Goal: Task Accomplishment & Management: Complete application form

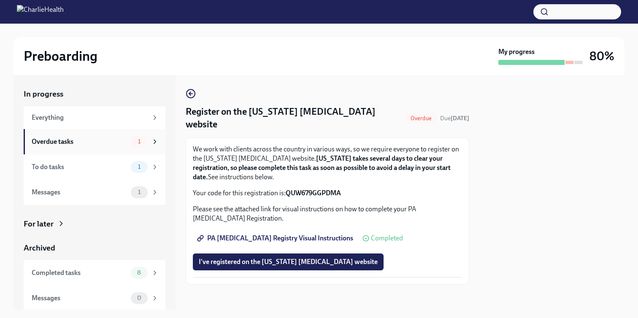
click at [144, 144] on span "1" at bounding box center [139, 141] width 13 height 6
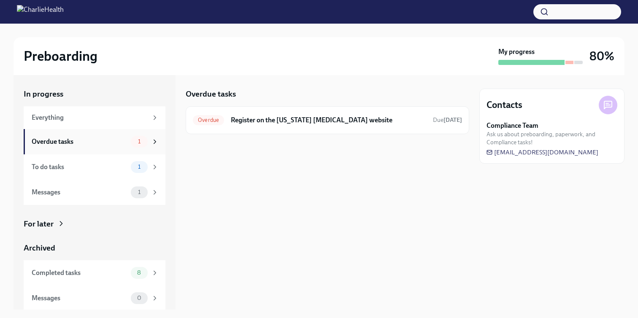
click at [133, 132] on div "Overdue tasks 1" at bounding box center [95, 141] width 142 height 25
click at [138, 163] on div "1" at bounding box center [139, 167] width 17 height 12
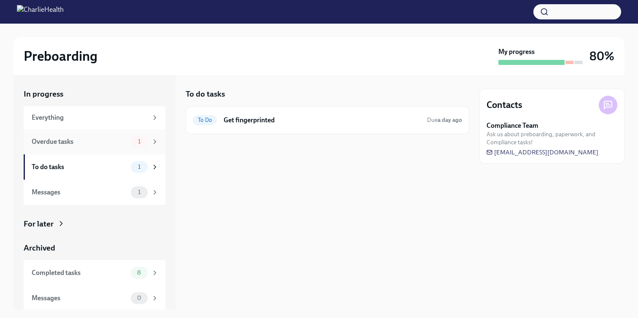
click at [140, 146] on div "1" at bounding box center [139, 142] width 17 height 12
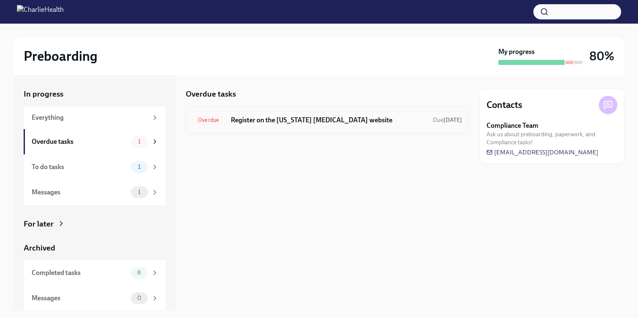
click at [227, 121] on div "Overdue Register on the Pennsylvania Child Abuse website Due 5 days ago" at bounding box center [327, 119] width 269 height 13
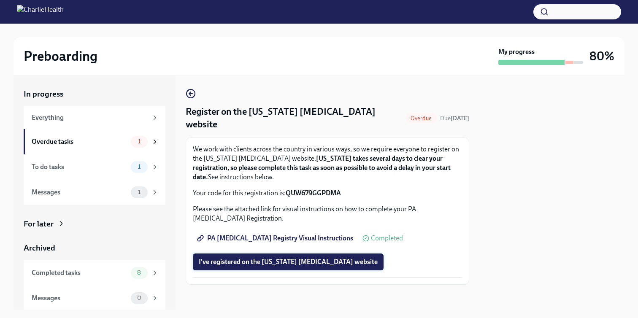
click at [256, 258] on span "I've registered on the Pennsylvania Child Abuse website" at bounding box center [288, 262] width 179 height 8
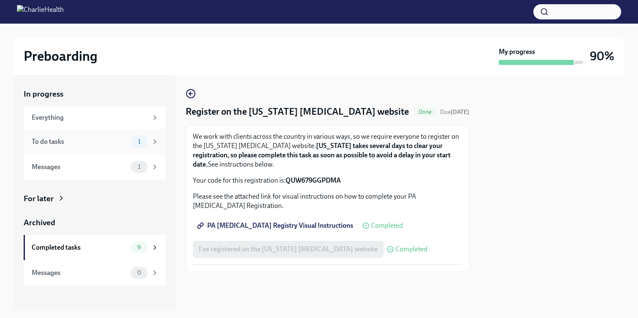
click at [141, 147] on div "1" at bounding box center [139, 142] width 17 height 12
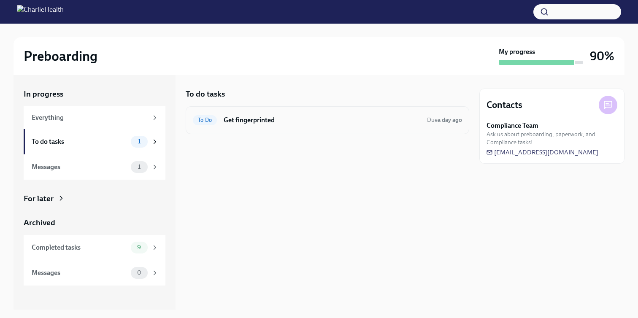
click at [233, 123] on h6 "Get fingerprinted" at bounding box center [322, 120] width 197 height 9
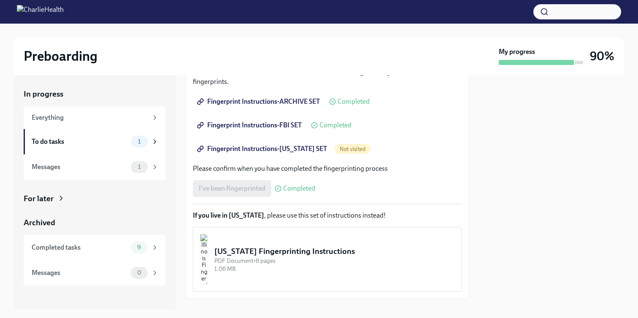
scroll to position [175, 0]
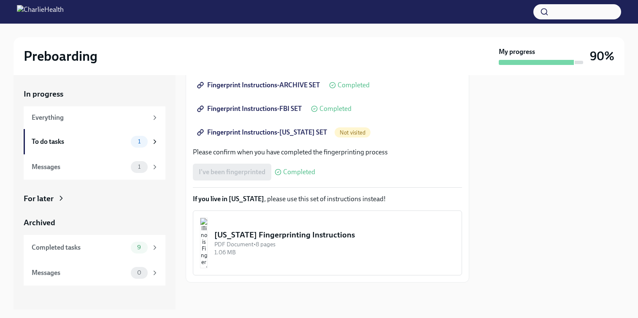
click at [280, 129] on span "Fingerprint Instructions-[US_STATE] SET" at bounding box center [263, 132] width 128 height 8
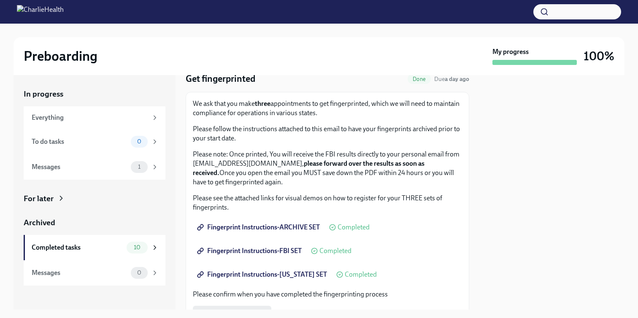
scroll to position [15, 0]
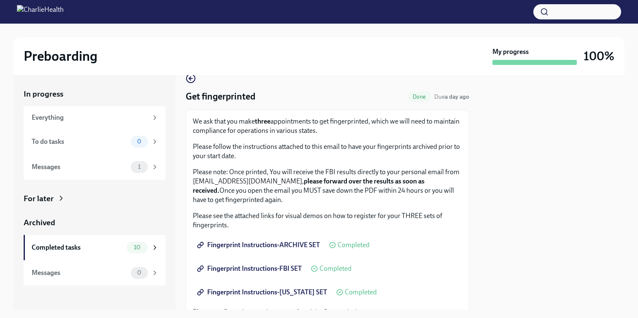
drag, startPoint x: 302, startPoint y: 183, endPoint x: 188, endPoint y: 186, distance: 113.9
click at [188, 186] on div "We ask that you make three appointments to get fingerprinted, which we will nee…" at bounding box center [327, 276] width 283 height 333
copy p "FBIRequests@inquiriesscreening.com"
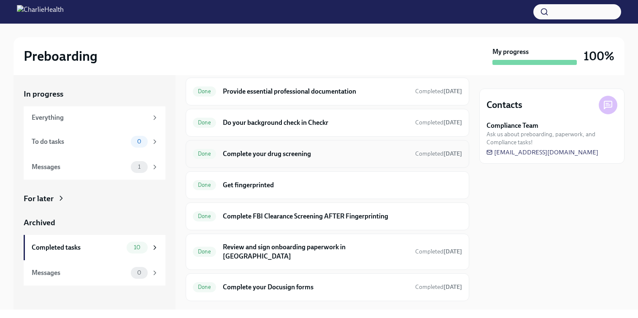
scroll to position [71, 0]
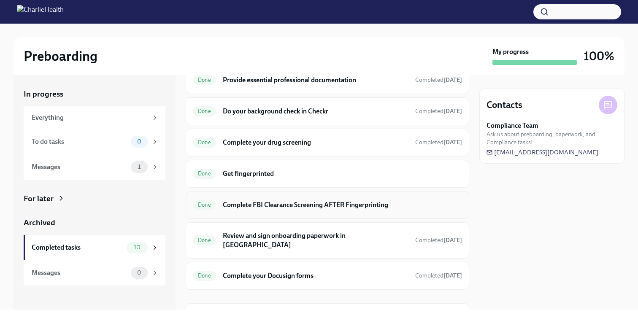
click at [321, 208] on h6 "Complete FBI Clearance Screening AFTER Fingerprinting" at bounding box center [342, 204] width 239 height 9
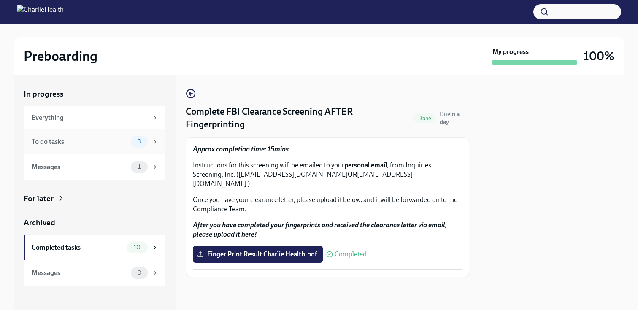
click at [134, 140] on span "0" at bounding box center [139, 141] width 14 height 6
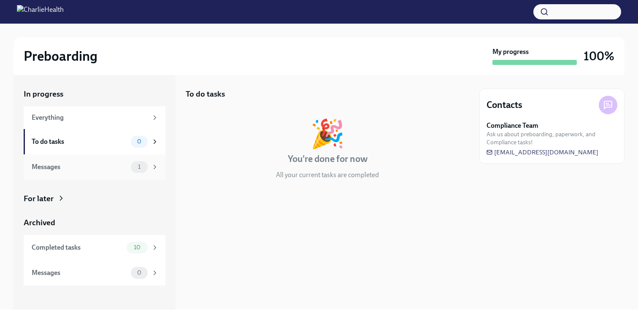
click at [134, 170] on span "1" at bounding box center [139, 167] width 13 height 6
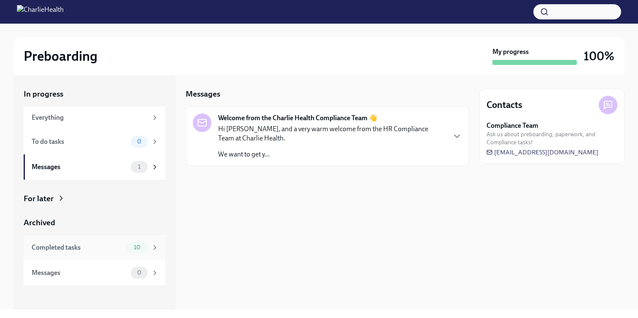
click at [140, 253] on div "10" at bounding box center [137, 248] width 21 height 12
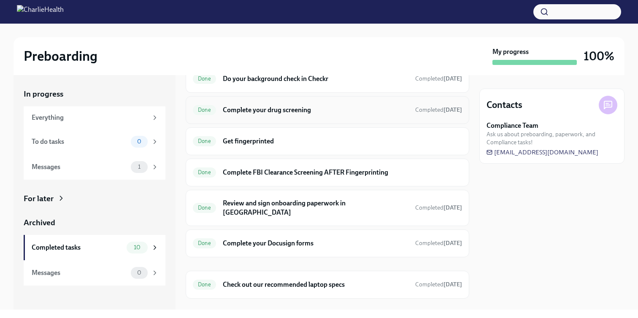
scroll to position [126, 0]
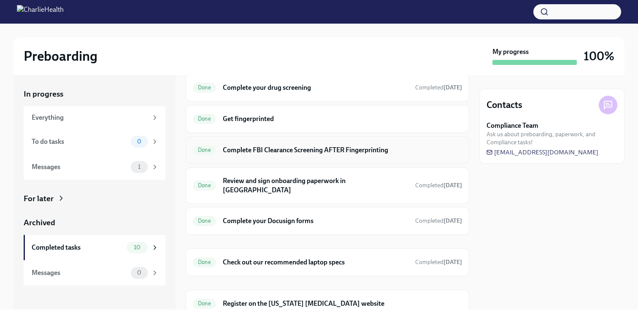
click at [273, 147] on h6 "Complete FBI Clearance Screening AFTER Fingerprinting" at bounding box center [342, 149] width 239 height 9
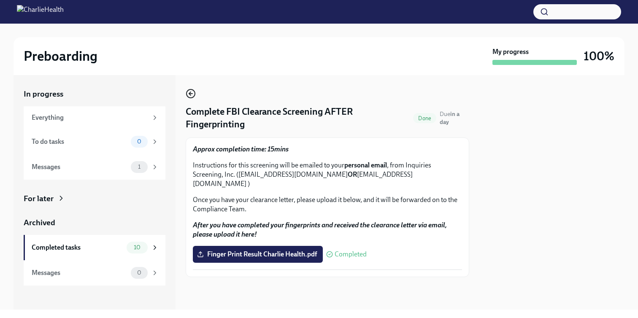
click at [190, 92] on icon "button" at bounding box center [191, 94] width 10 height 10
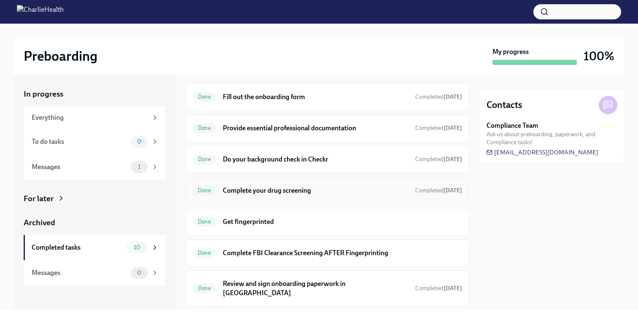
scroll to position [46, 0]
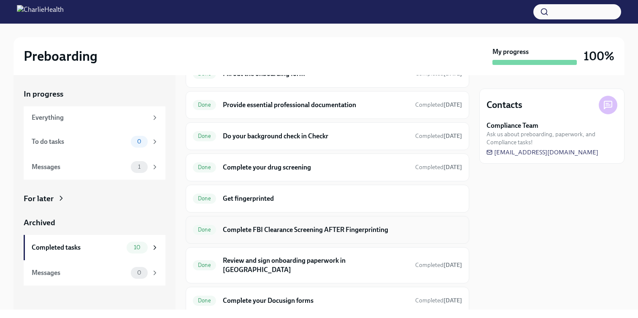
click at [292, 232] on h6 "Complete FBI Clearance Screening AFTER Fingerprinting" at bounding box center [342, 229] width 239 height 9
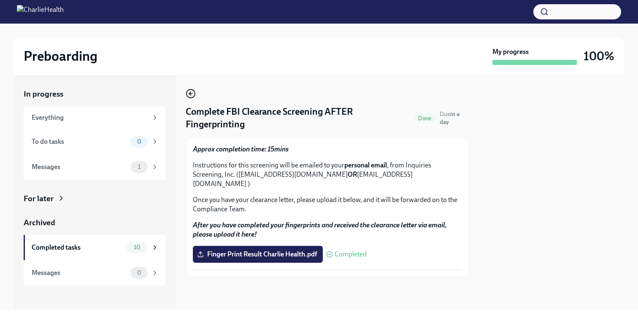
click at [186, 98] on icon "button" at bounding box center [191, 94] width 10 height 10
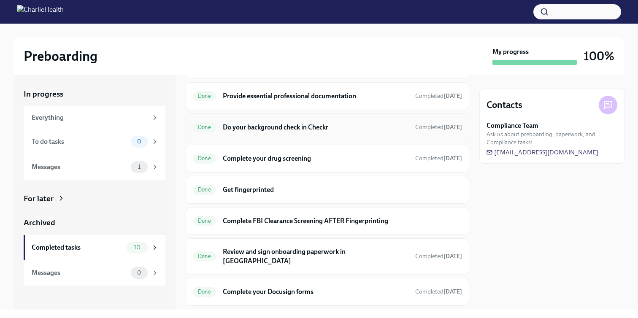
scroll to position [67, 0]
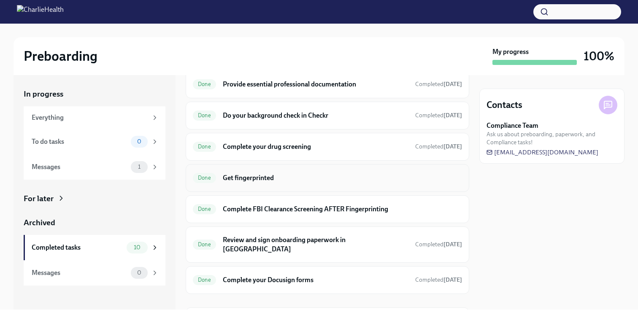
click at [270, 180] on h6 "Get fingerprinted" at bounding box center [342, 177] width 239 height 9
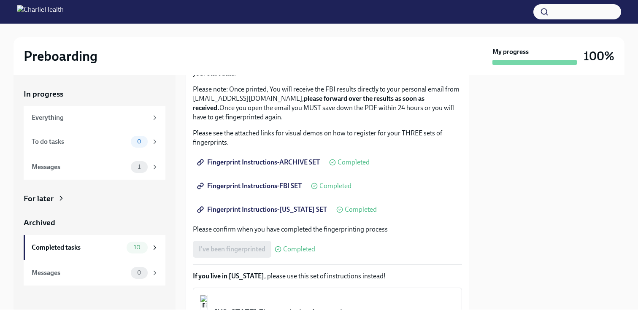
scroll to position [103, 0]
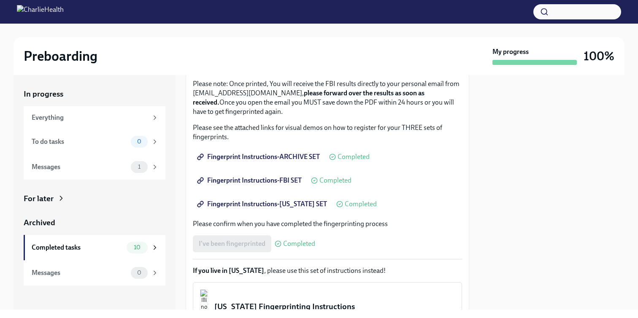
click at [270, 199] on link "Fingerprint Instructions-[US_STATE] SET" at bounding box center [263, 204] width 140 height 17
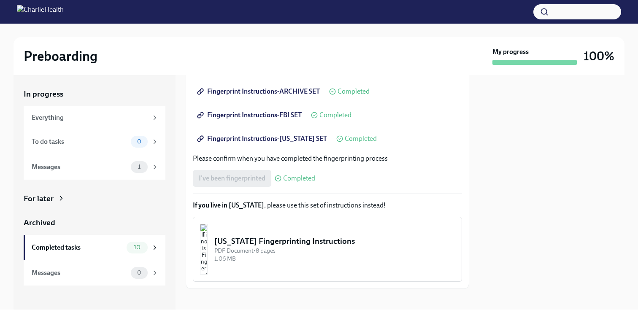
scroll to position [175, 0]
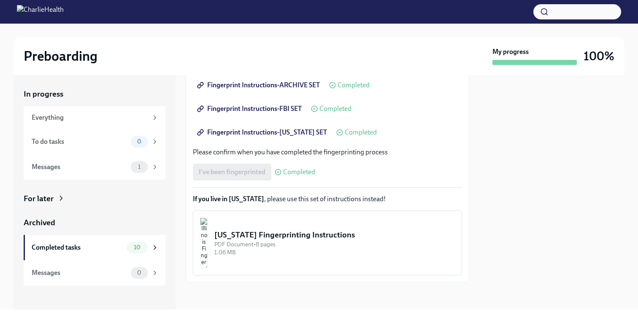
click at [300, 138] on link "Fingerprint Instructions-[US_STATE] SET" at bounding box center [263, 132] width 140 height 17
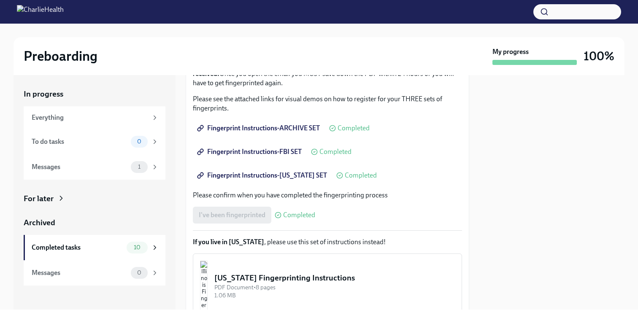
scroll to position [122, 0]
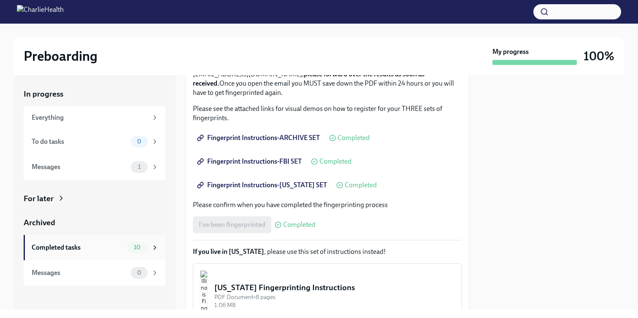
click at [121, 252] on div "Completed tasks 10" at bounding box center [95, 248] width 127 height 12
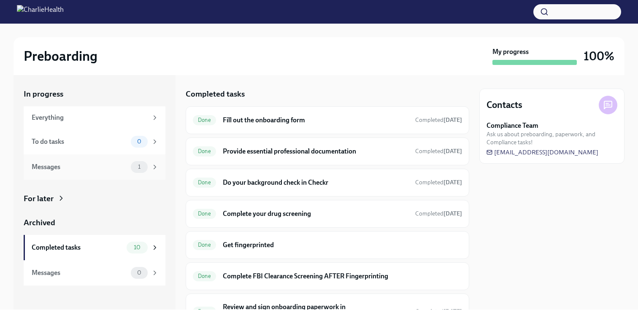
click at [126, 172] on div "Messages 1" at bounding box center [95, 167] width 127 height 12
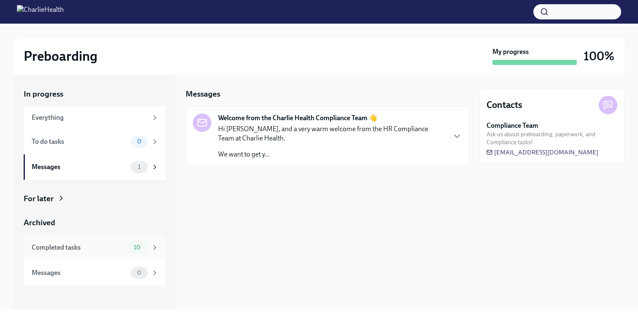
click at [117, 240] on div "Completed tasks 10" at bounding box center [95, 247] width 142 height 25
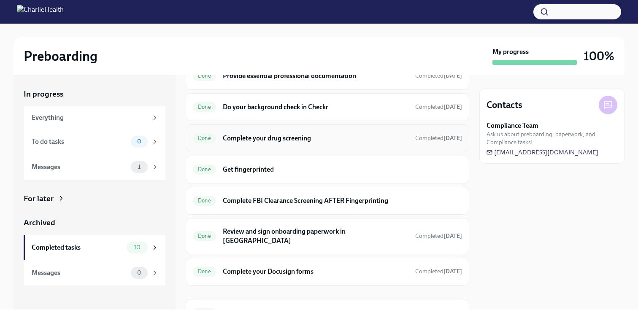
scroll to position [100, 0]
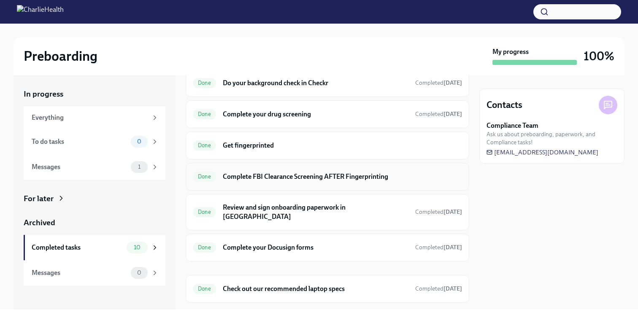
click at [259, 187] on div "Done Complete FBI Clearance Screening AFTER Fingerprinting" at bounding box center [327, 177] width 283 height 28
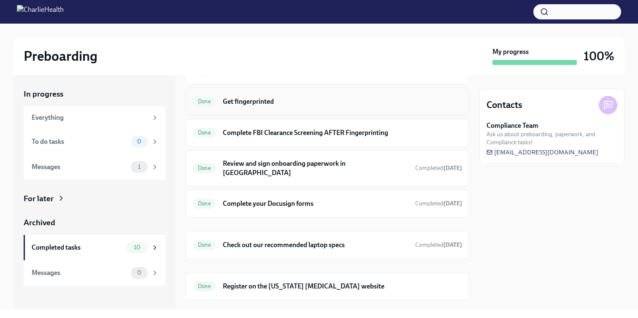
scroll to position [152, 0]
